Goal: Task Accomplishment & Management: Use online tool/utility

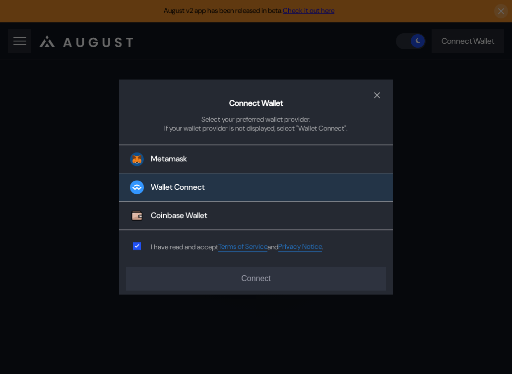
click at [215, 190] on button "Wallet Connect" at bounding box center [256, 188] width 274 height 28
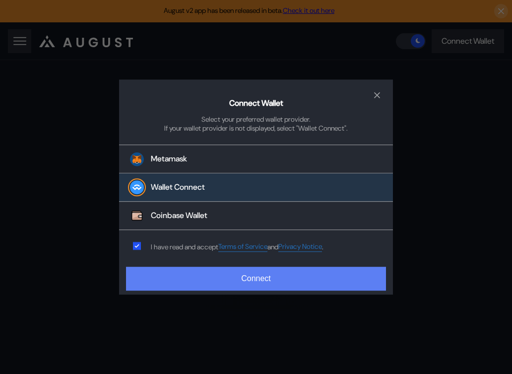
click at [197, 269] on button "Connect" at bounding box center [256, 278] width 260 height 24
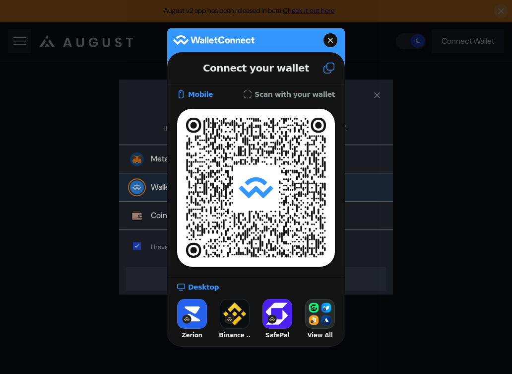
click at [324, 71] on icon at bounding box center [329, 68] width 12 height 12
click at [328, 70] on icon at bounding box center [329, 68] width 12 height 12
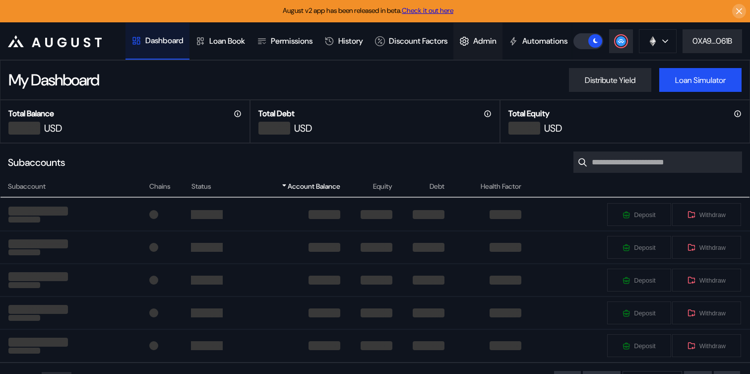
click at [501, 48] on div "Admin" at bounding box center [478, 41] width 49 height 37
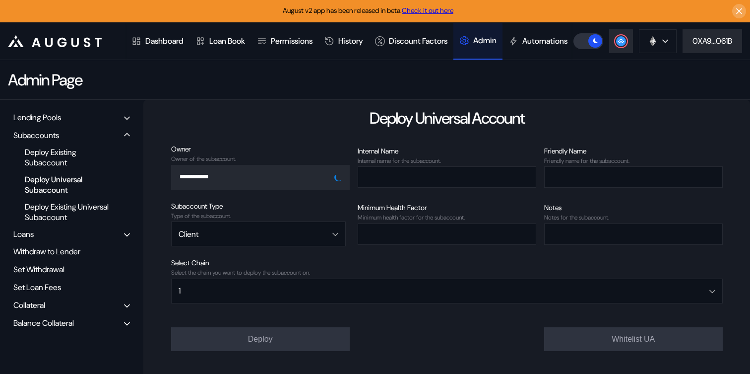
click at [48, 123] on div "Lending Pools" at bounding box center [37, 117] width 48 height 10
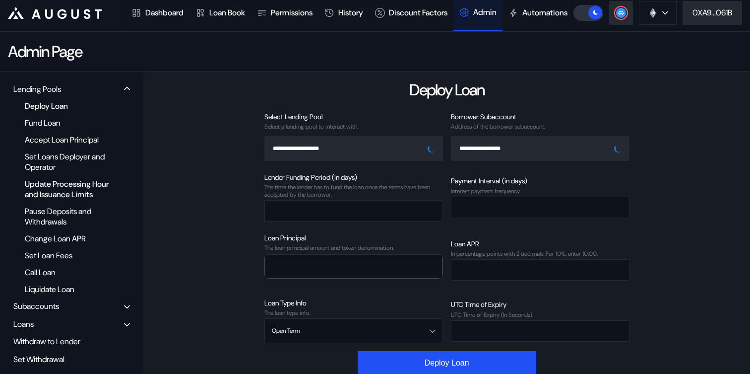
scroll to position [29, 0]
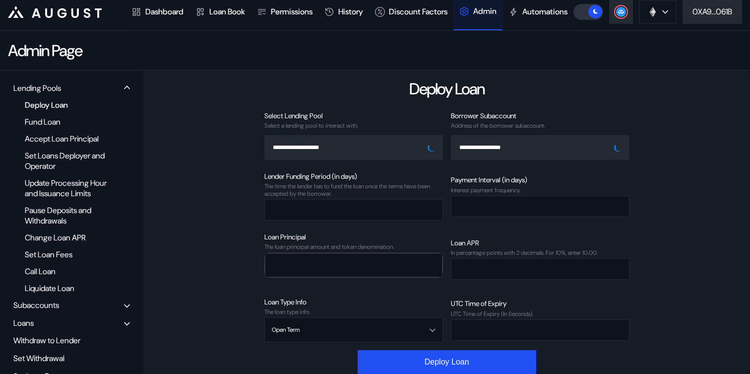
click at [80, 112] on div "Deploy Loan" at bounding box center [68, 104] width 97 height 13
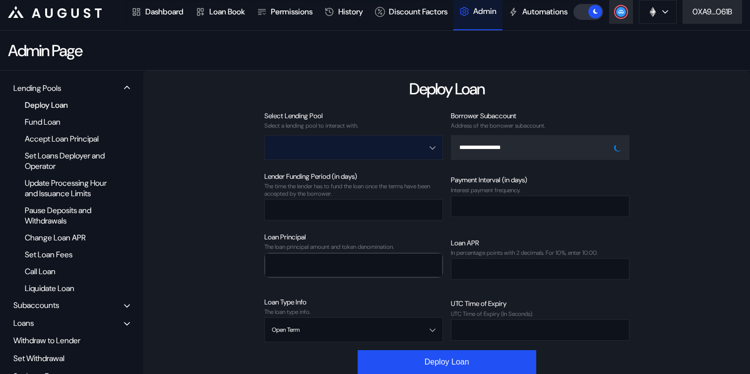
click at [364, 159] on input "Open menu" at bounding box center [348, 147] width 153 height 24
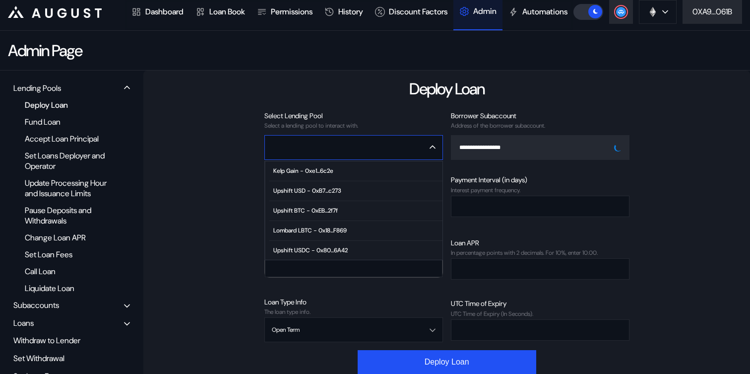
click at [347, 181] on span "Kelp Gain - 0xe1...6c2e" at bounding box center [355, 171] width 173 height 20
type input "**********"
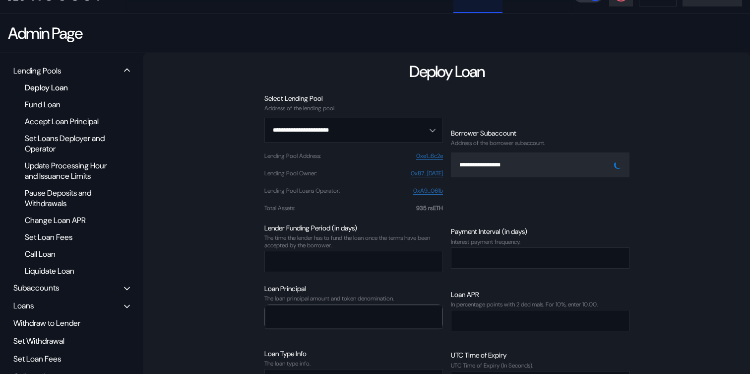
scroll to position [65, 0]
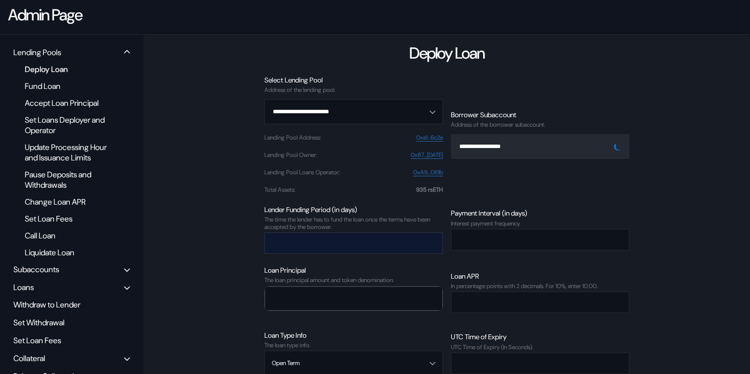
click at [342, 253] on input "number" at bounding box center [346, 243] width 163 height 20
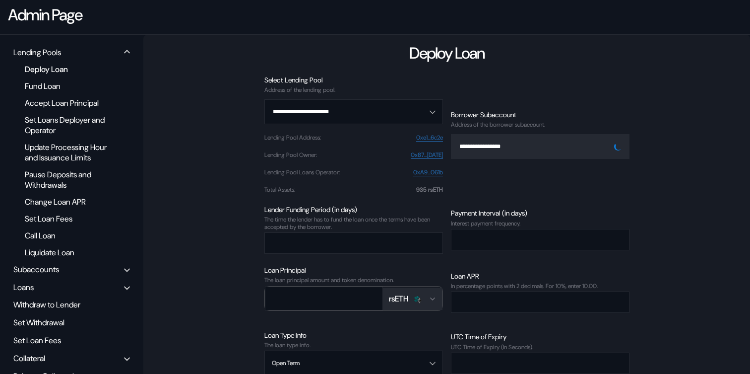
scroll to position [80, 0]
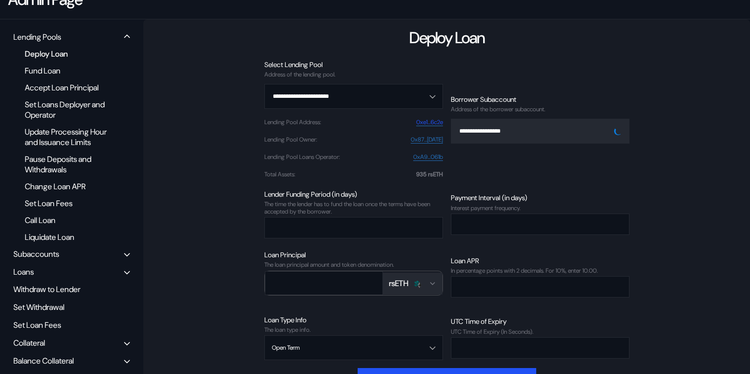
click at [428, 126] on link "0xe1...6c2e" at bounding box center [429, 122] width 27 height 7
click at [316, 238] on input "number" at bounding box center [346, 227] width 163 height 20
type input "*"
click at [479, 235] on div at bounding box center [540, 223] width 179 height 21
click at [479, 234] on input "number" at bounding box center [533, 224] width 163 height 20
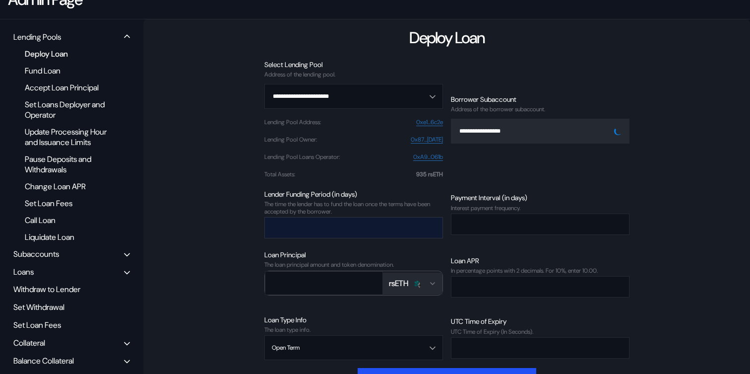
scroll to position [109, 0]
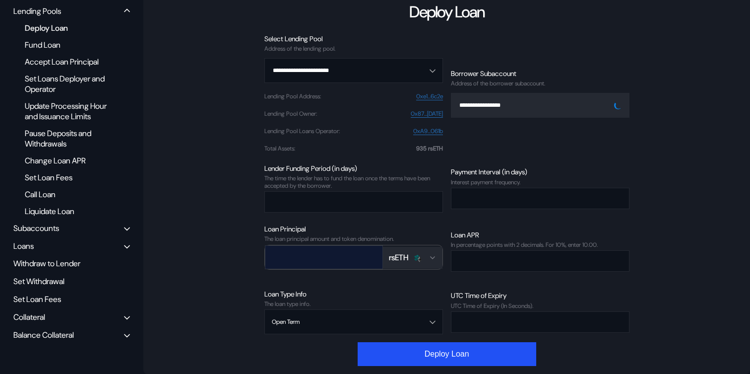
type input "*"
click at [333, 267] on input "number" at bounding box center [316, 257] width 103 height 20
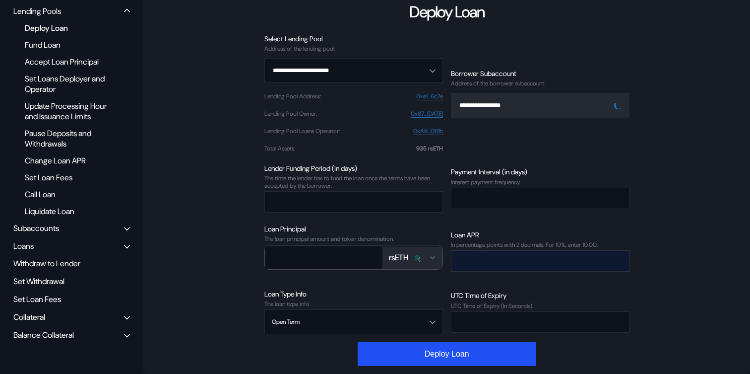
click at [458, 271] on input "number" at bounding box center [533, 261] width 163 height 20
type input "****"
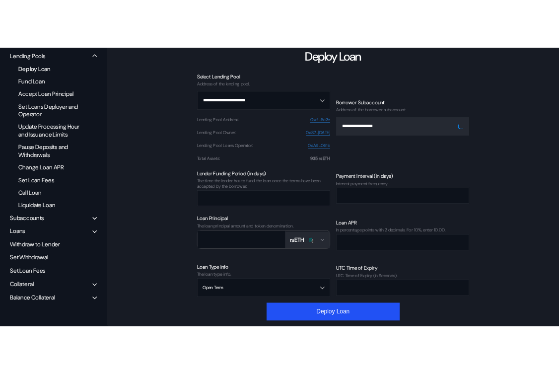
scroll to position [79, 0]
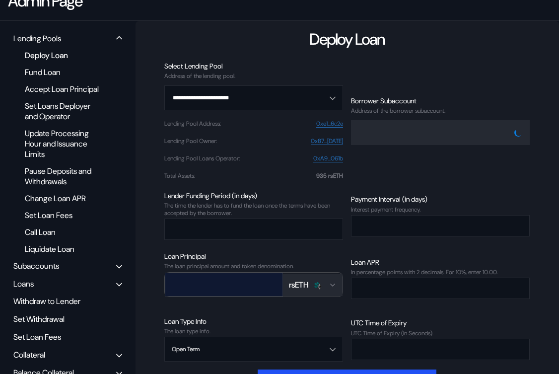
type input "**********"
click at [214, 285] on input "number" at bounding box center [216, 284] width 103 height 20
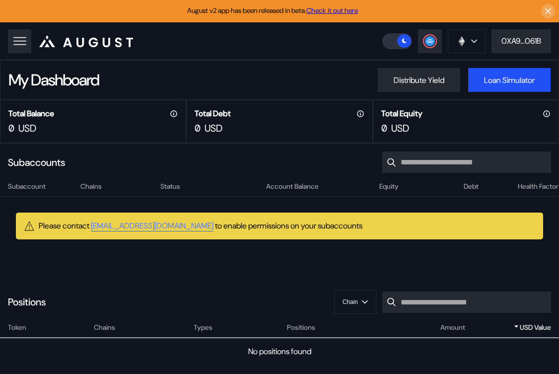
click at [242, 60] on div "My Dashboard Distribute Yield Loan Simulator" at bounding box center [279, 80] width 559 height 40
click at [29, 47] on button at bounding box center [19, 41] width 23 height 24
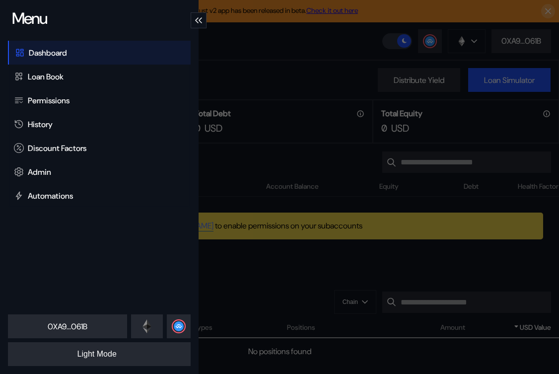
click at [257, 56] on div "Menu Dashboard Loan Book Permissions History Discount Factors Admin Automations…" at bounding box center [279, 187] width 559 height 374
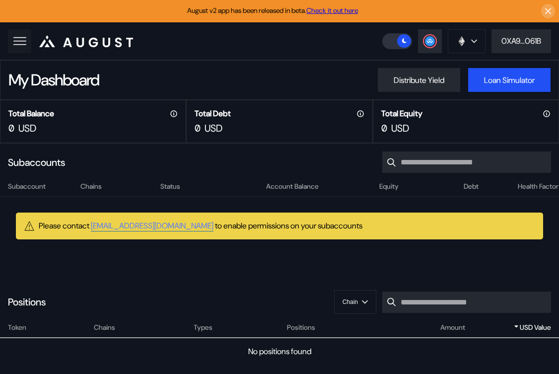
click at [21, 48] on button at bounding box center [19, 41] width 23 height 24
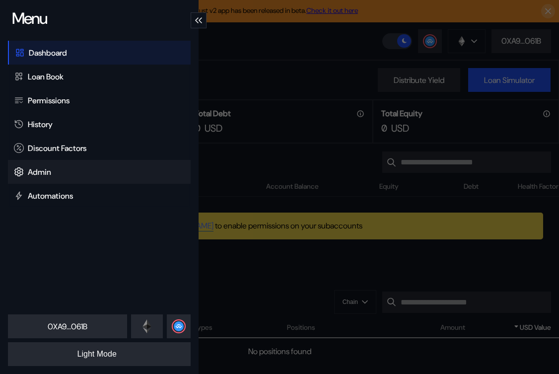
click at [38, 177] on div "Admin" at bounding box center [99, 172] width 183 height 24
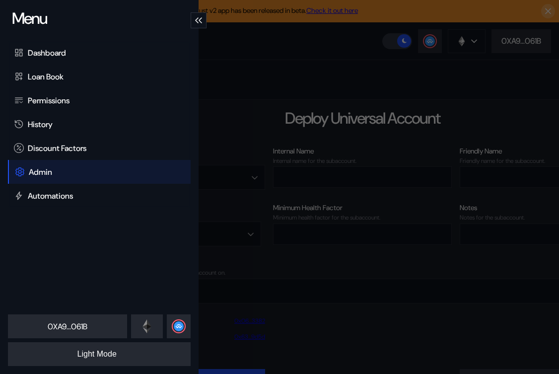
click at [334, 94] on div "Menu Dashboard Loan Book Permissions History Discount Factors Admin Automations…" at bounding box center [279, 187] width 559 height 374
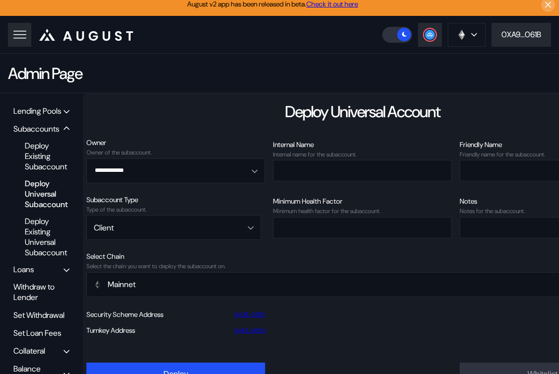
scroll to position [6, 0]
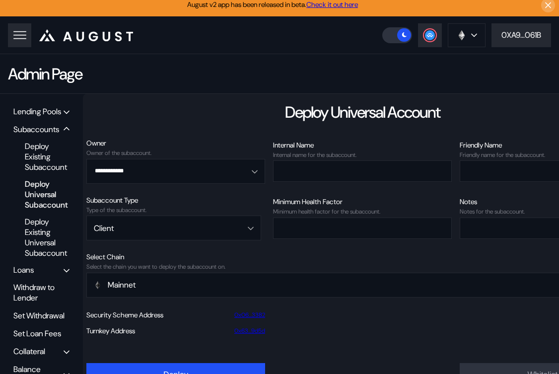
click at [44, 105] on div "Lending Pools" at bounding box center [41, 111] width 63 height 15
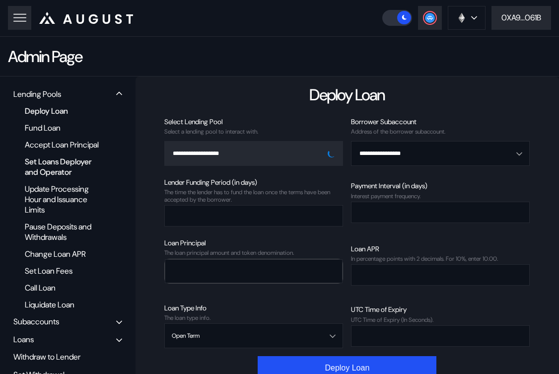
scroll to position [28, 0]
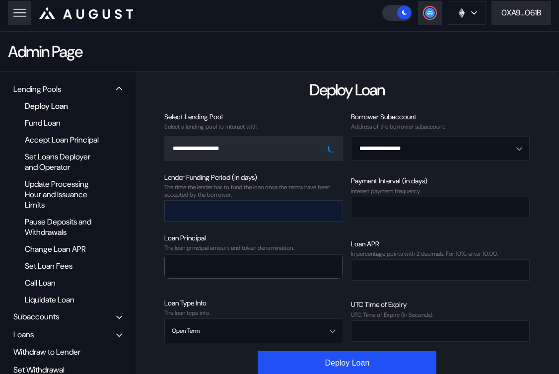
click at [246, 213] on input "number" at bounding box center [246, 210] width 163 height 20
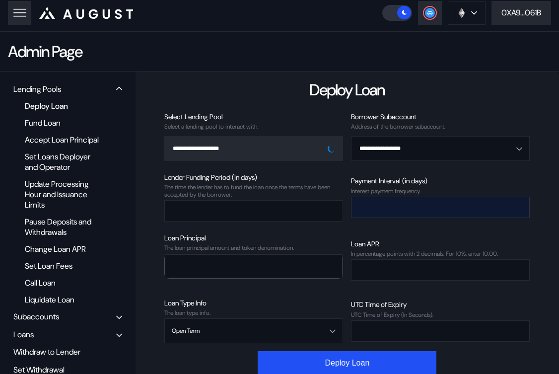
type input "*"
click at [410, 207] on input "number" at bounding box center [432, 207] width 163 height 20
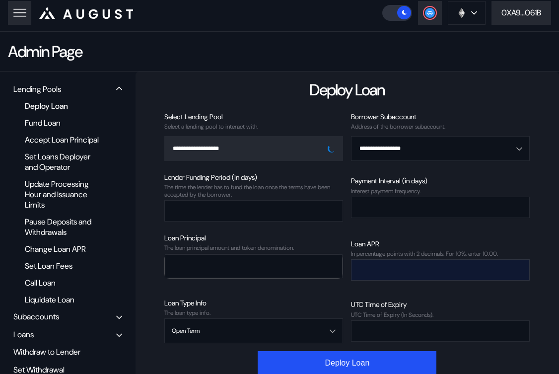
type input "*"
click at [373, 268] on input "number" at bounding box center [432, 270] width 163 height 20
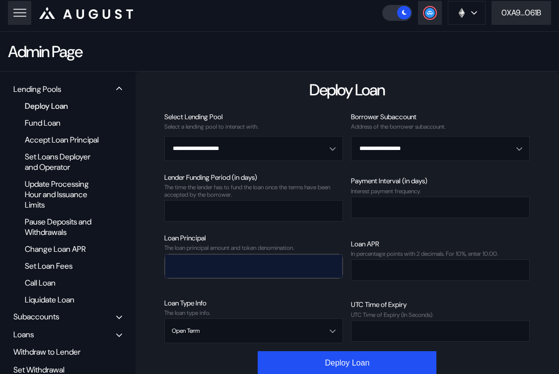
type input "****"
click at [266, 271] on input "number" at bounding box center [246, 266] width 162 height 20
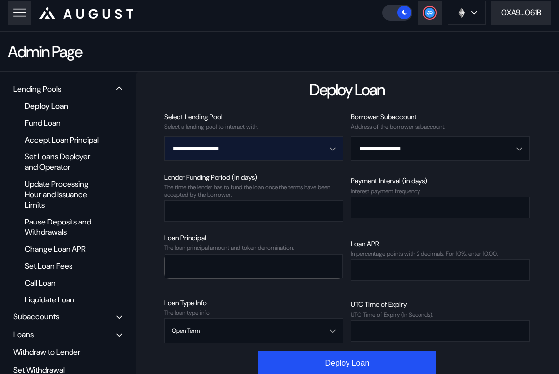
type input "***"
click at [232, 146] on input "Open menu" at bounding box center [248, 148] width 153 height 24
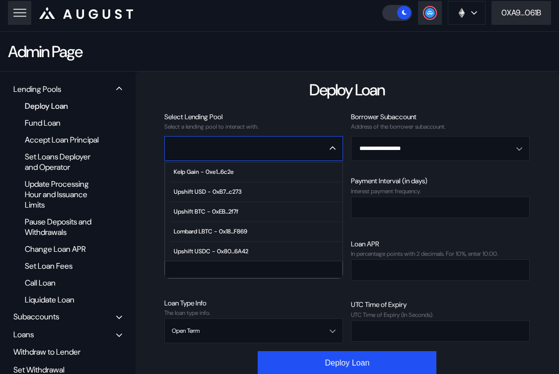
click at [222, 182] on span "Upshift USD - 0xB7...c273" at bounding box center [256, 192] width 173 height 20
type input "**********"
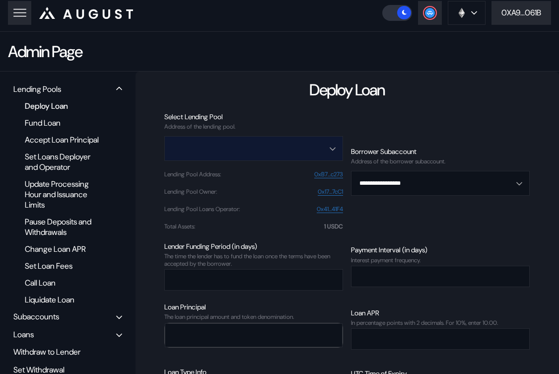
click at [260, 136] on input "Open menu" at bounding box center [248, 148] width 153 height 24
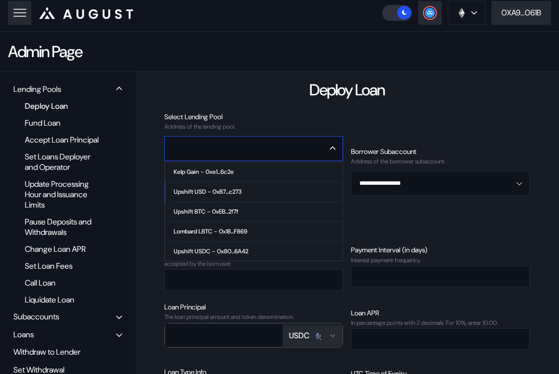
click at [234, 174] on div "Kelp Gain - 0xe1...6c2e" at bounding box center [204, 171] width 60 height 7
type input "**********"
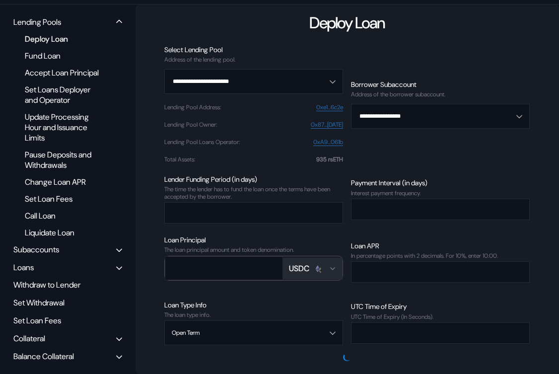
scroll to position [106, 0]
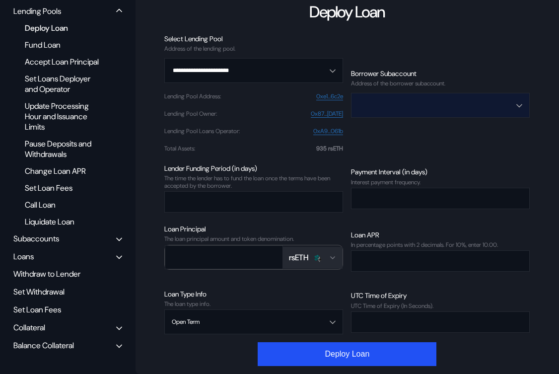
click at [397, 107] on input "Open menu" at bounding box center [434, 105] width 153 height 24
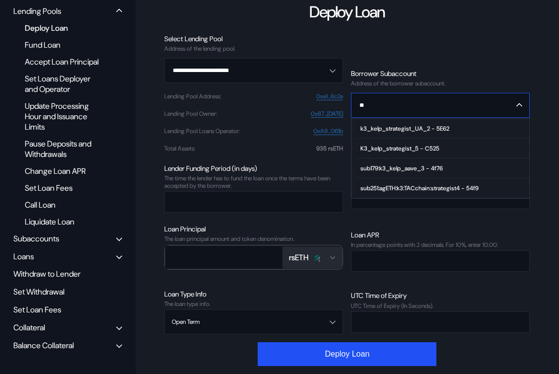
click at [419, 132] on span "k3_kelp_strategist_UA_2 - 5E62" at bounding box center [442, 129] width 173 height 20
type input "**********"
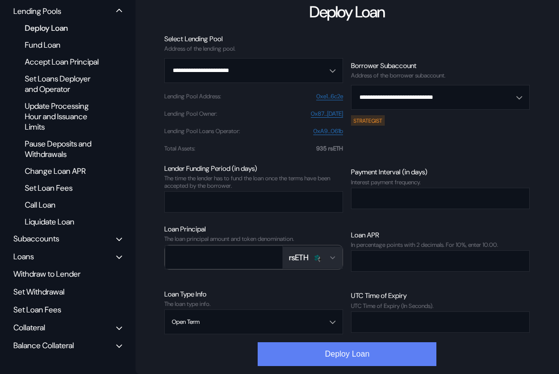
click at [301, 362] on button "Deploy Loan" at bounding box center [347, 354] width 179 height 24
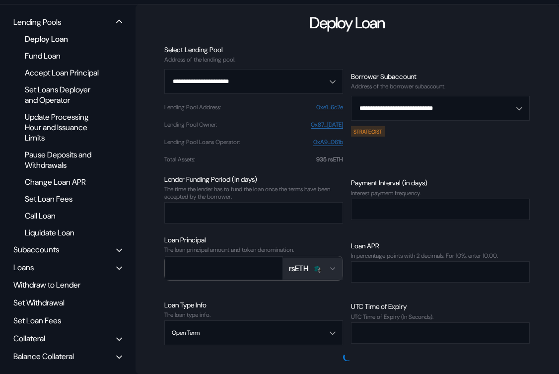
scroll to position [0, 0]
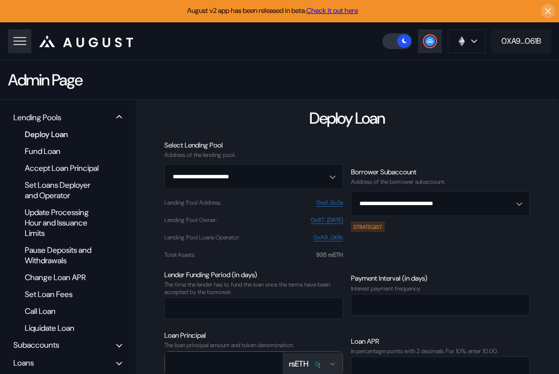
click at [511, 37] on div "0XA9...061B" at bounding box center [521, 41] width 40 height 10
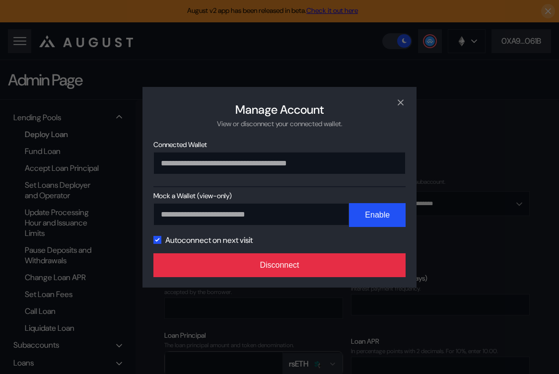
click at [337, 269] on button "Disconnect" at bounding box center [279, 265] width 252 height 24
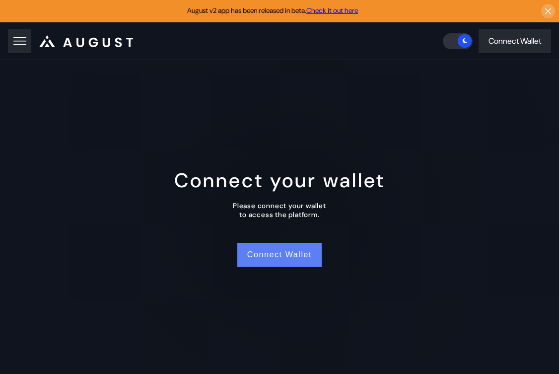
click at [265, 266] on button "Connect Wallet" at bounding box center [279, 255] width 84 height 24
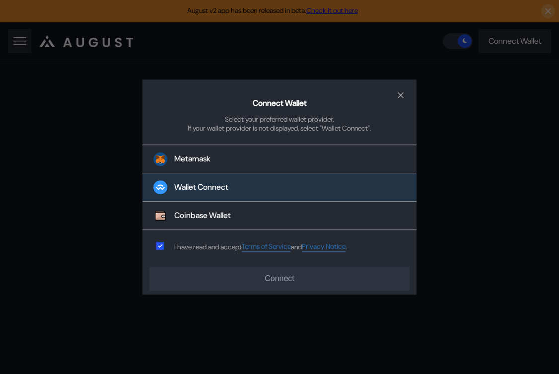
click at [262, 185] on button "Wallet Connect" at bounding box center [279, 188] width 274 height 28
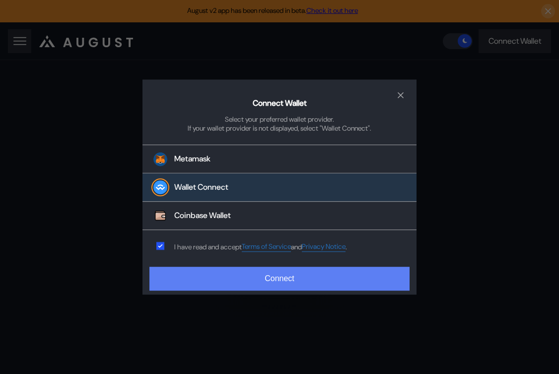
click at [253, 267] on button "Connect" at bounding box center [279, 278] width 260 height 24
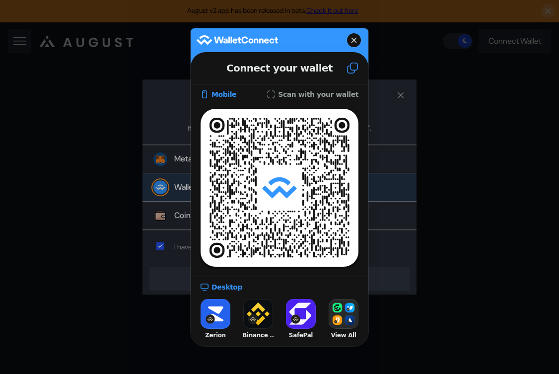
click at [349, 67] on icon at bounding box center [352, 68] width 12 height 12
click at [352, 42] on icon at bounding box center [354, 40] width 6 height 14
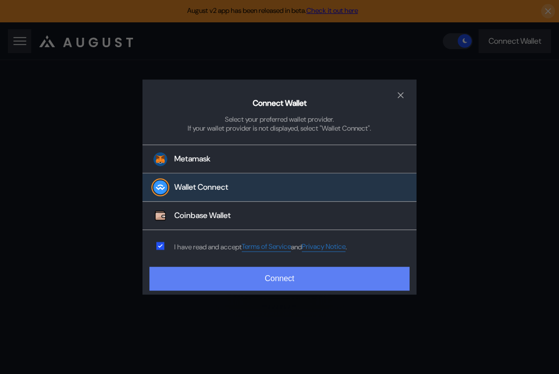
click at [249, 282] on button "Connect" at bounding box center [279, 278] width 260 height 24
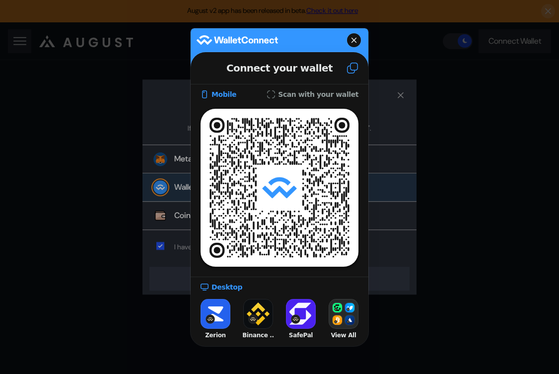
click at [351, 63] on icon at bounding box center [352, 68] width 12 height 12
click at [353, 39] on icon at bounding box center [353, 39] width 5 height 5
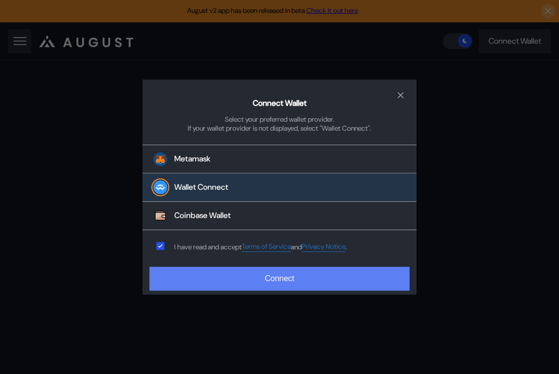
click at [260, 281] on button "Connect" at bounding box center [279, 278] width 260 height 24
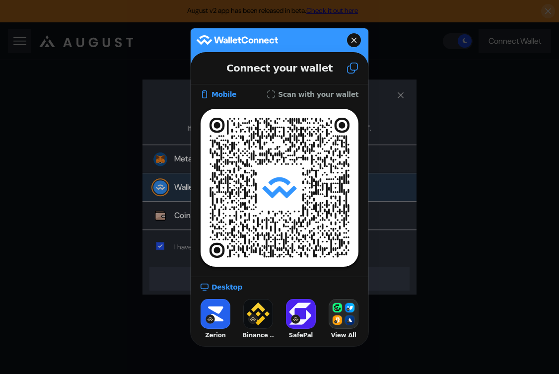
click at [352, 60] on button at bounding box center [352, 68] width 32 height 27
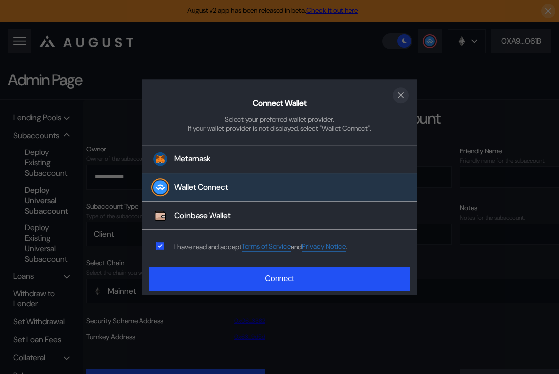
click at [400, 91] on icon "close modal" at bounding box center [400, 95] width 10 height 10
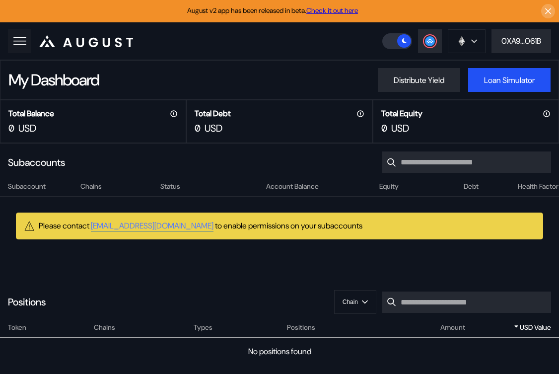
click at [22, 42] on icon at bounding box center [20, 41] width 14 height 14
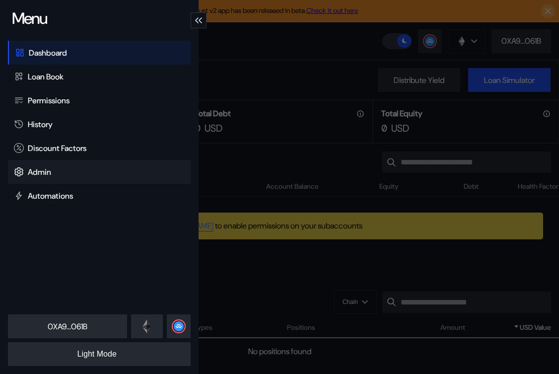
click at [60, 171] on div "Admin" at bounding box center [99, 172] width 183 height 24
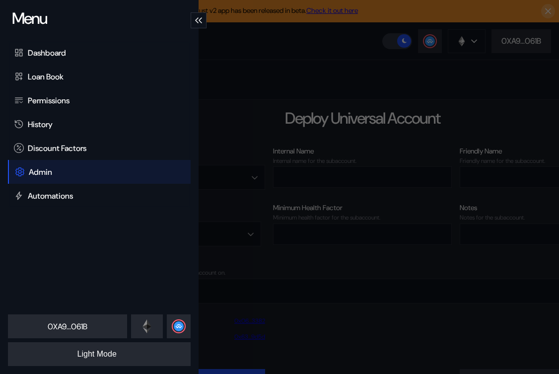
click at [384, 60] on div "Menu Dashboard Loan Book Permissions History Discount Factors Admin Automations…" at bounding box center [279, 187] width 559 height 374
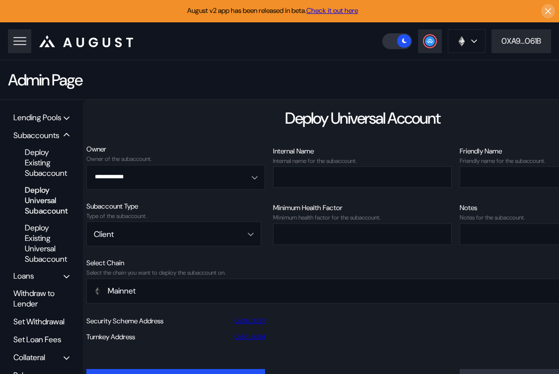
click at [83, 115] on div "Lending Pools Subaccounts Deploy Existing Subaccount Deploy Universal Subaccoun…" at bounding box center [41, 257] width 83 height 314
click at [69, 116] on icon at bounding box center [67, 118] width 6 height 4
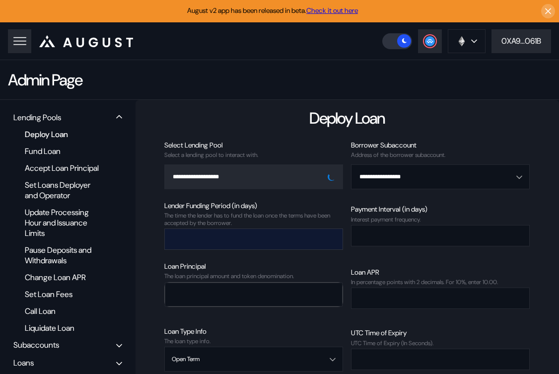
click at [234, 242] on input "number" at bounding box center [246, 239] width 163 height 20
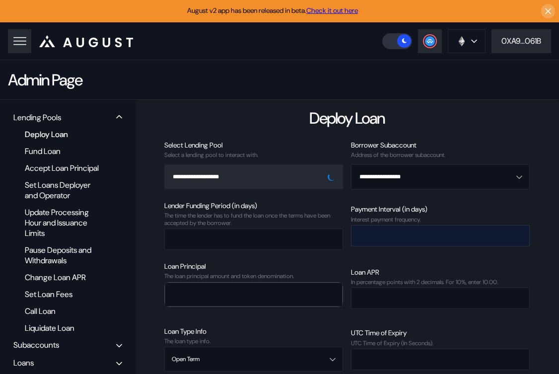
type input "*"
click at [423, 239] on input "number" at bounding box center [432, 235] width 163 height 20
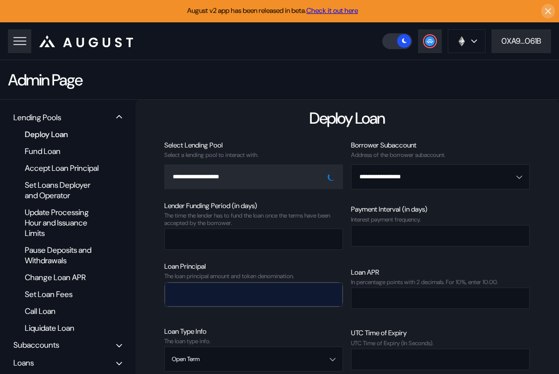
type input "*"
click at [259, 299] on input "number" at bounding box center [246, 294] width 162 height 20
type input "***"
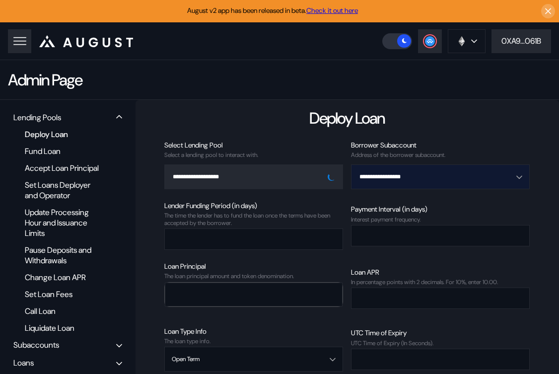
type input "****"
click at [413, 172] on input "Open menu" at bounding box center [434, 177] width 153 height 24
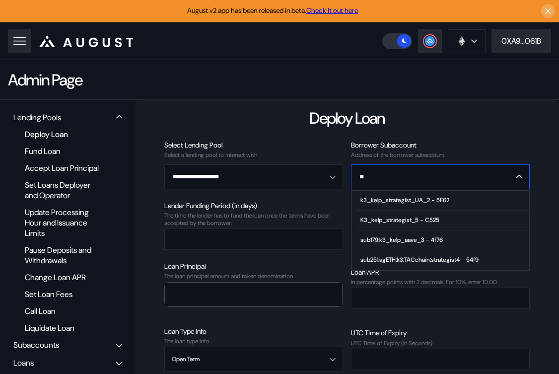
click at [429, 201] on div "k3_kelp_strategist_UA_2 - 5E62" at bounding box center [404, 199] width 89 height 7
type input "**********"
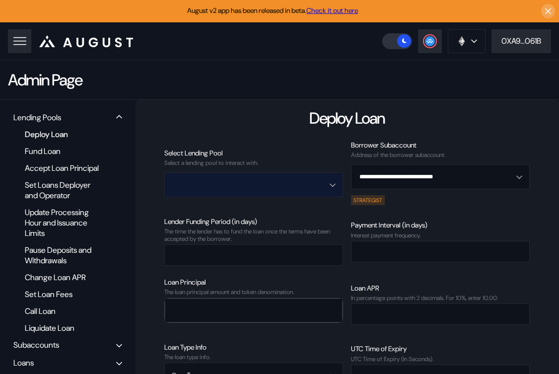
click at [283, 188] on input "Open menu" at bounding box center [248, 185] width 153 height 24
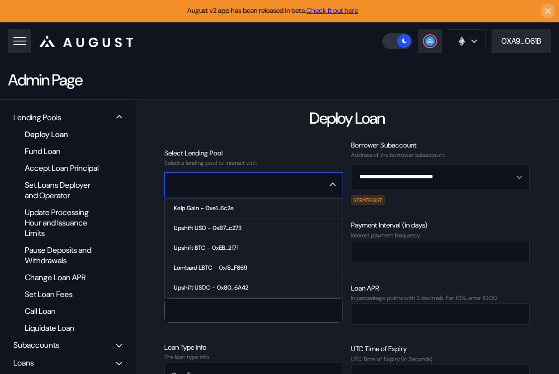
click at [250, 213] on span "Kelp Gain - 0xe1...6c2e" at bounding box center [256, 208] width 173 height 20
type input "**********"
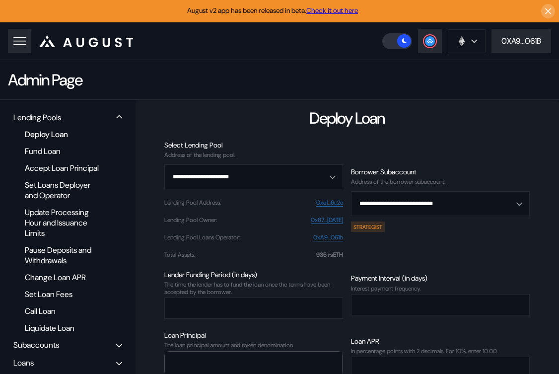
scroll to position [105, 0]
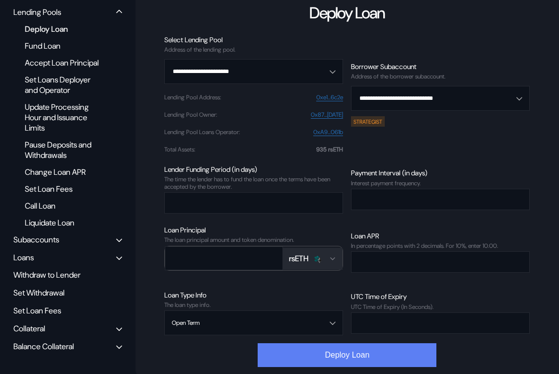
click at [344, 356] on button "Deploy Loan" at bounding box center [347, 355] width 179 height 24
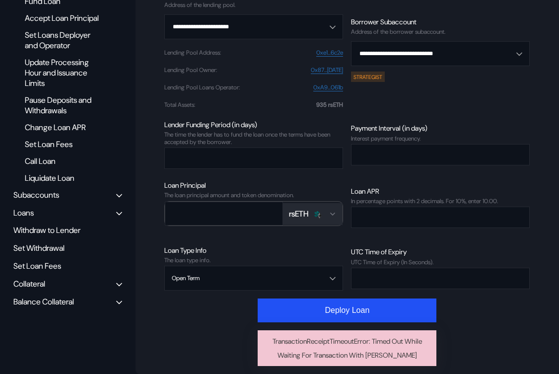
scroll to position [0, 0]
